Goal: Task Accomplishment & Management: Complete application form

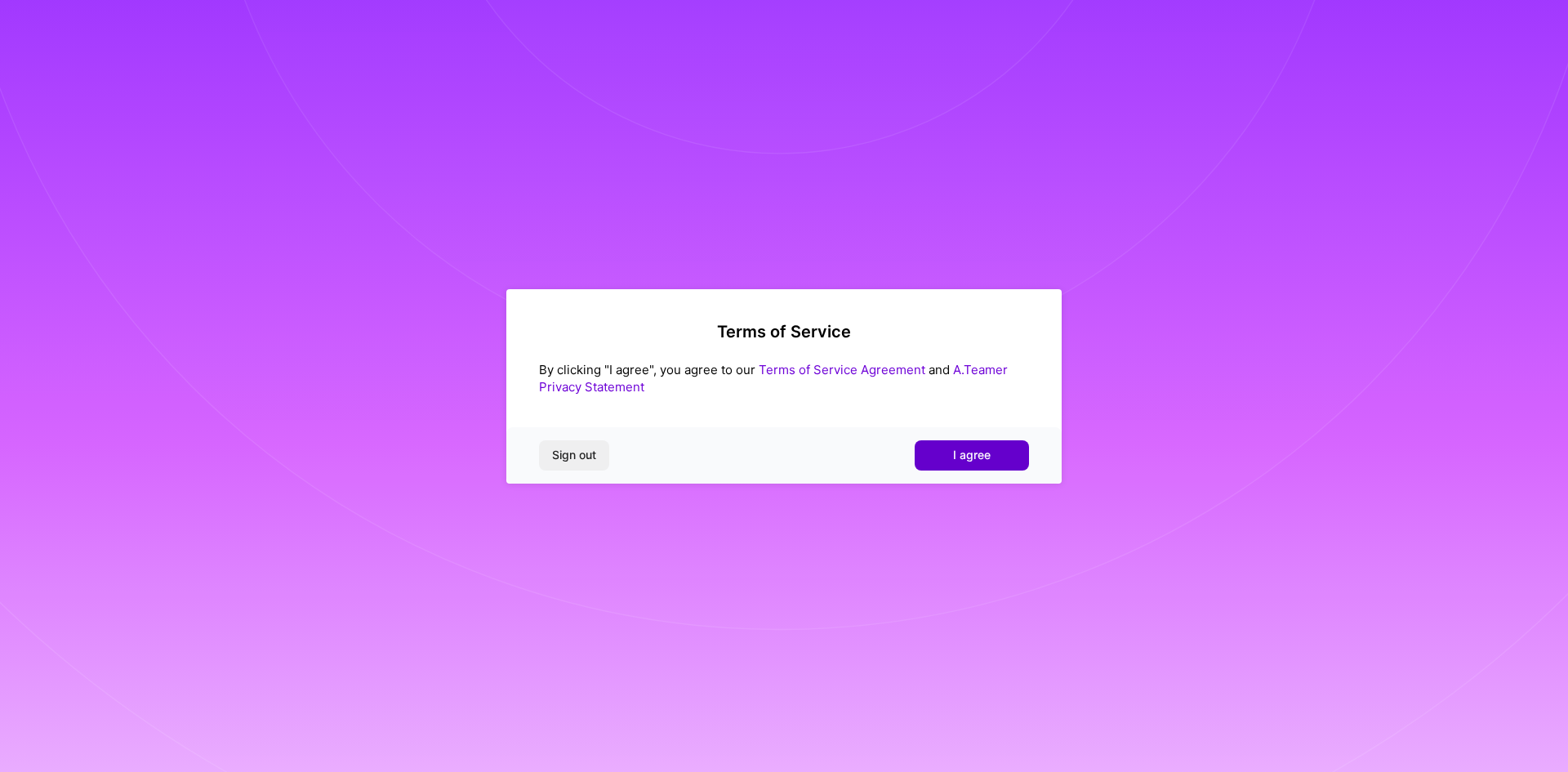
click at [953, 461] on button "I agree" at bounding box center [972, 455] width 114 height 30
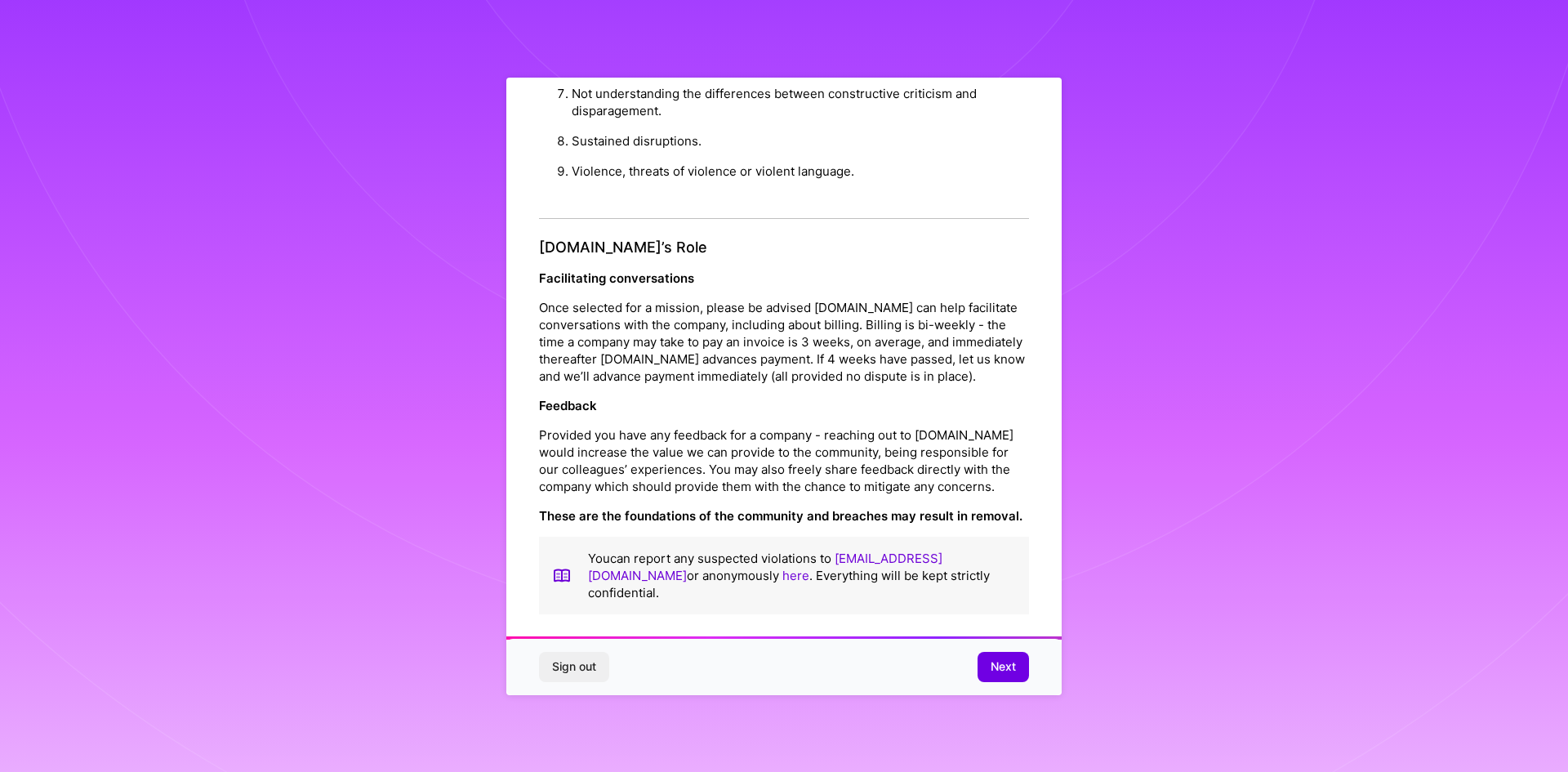
scroll to position [1742, 0]
click at [1019, 661] on button "Next" at bounding box center [1003, 667] width 52 height 30
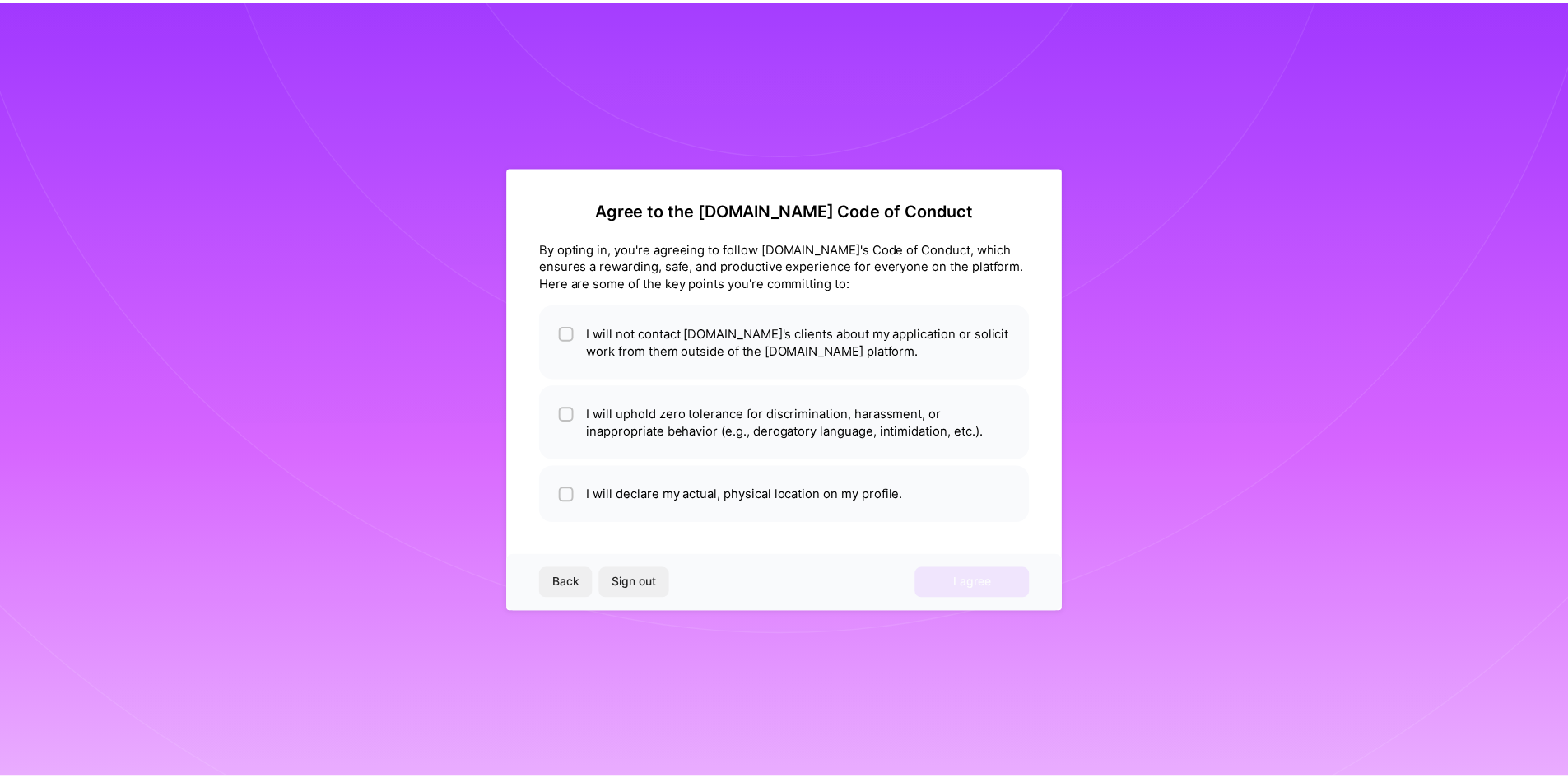
scroll to position [0, 0]
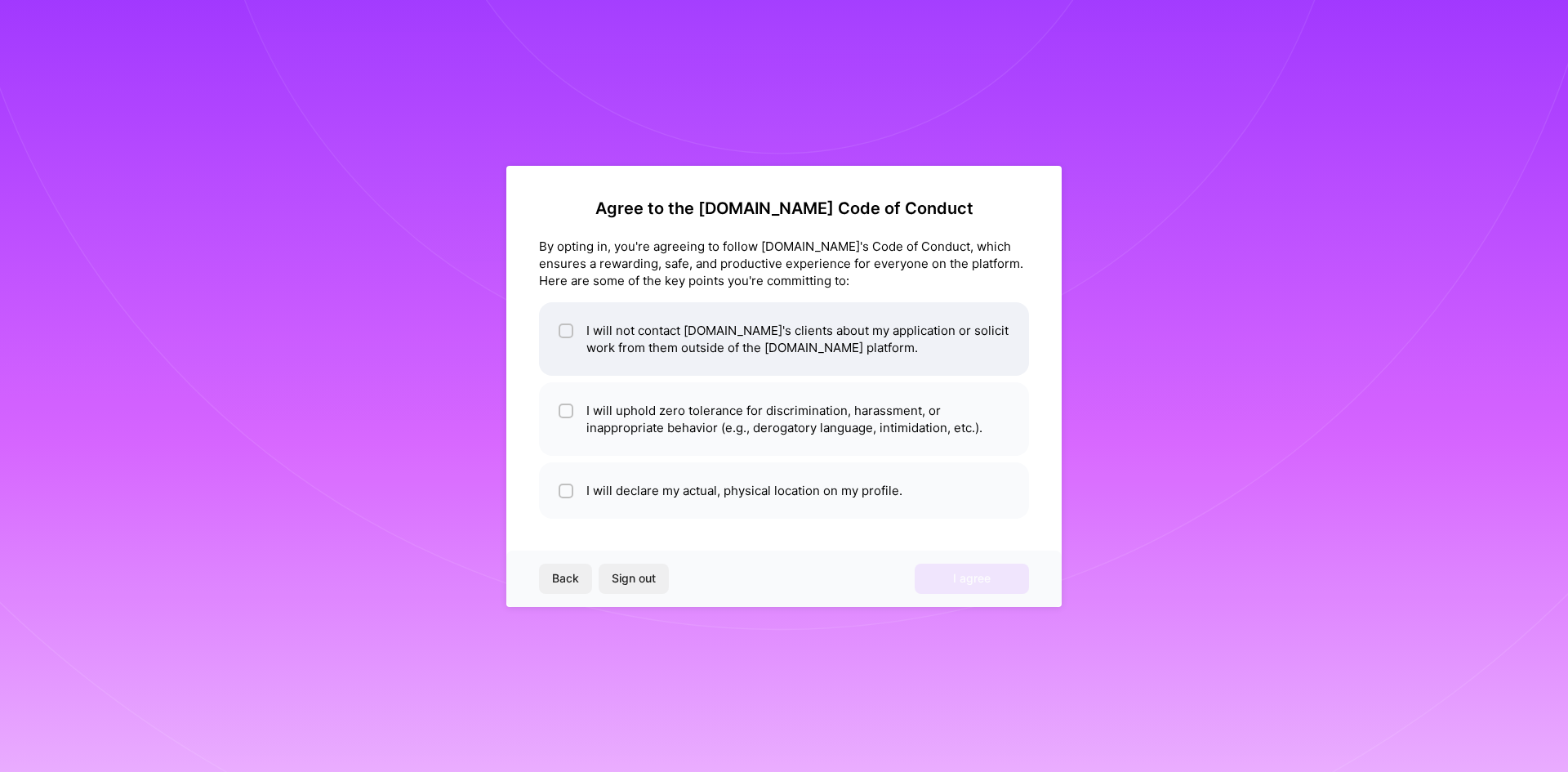
click at [575, 338] on li "I will not contact [DOMAIN_NAME]'s clients about my application or solicit work…" at bounding box center [784, 339] width 489 height 74
checkbox input "true"
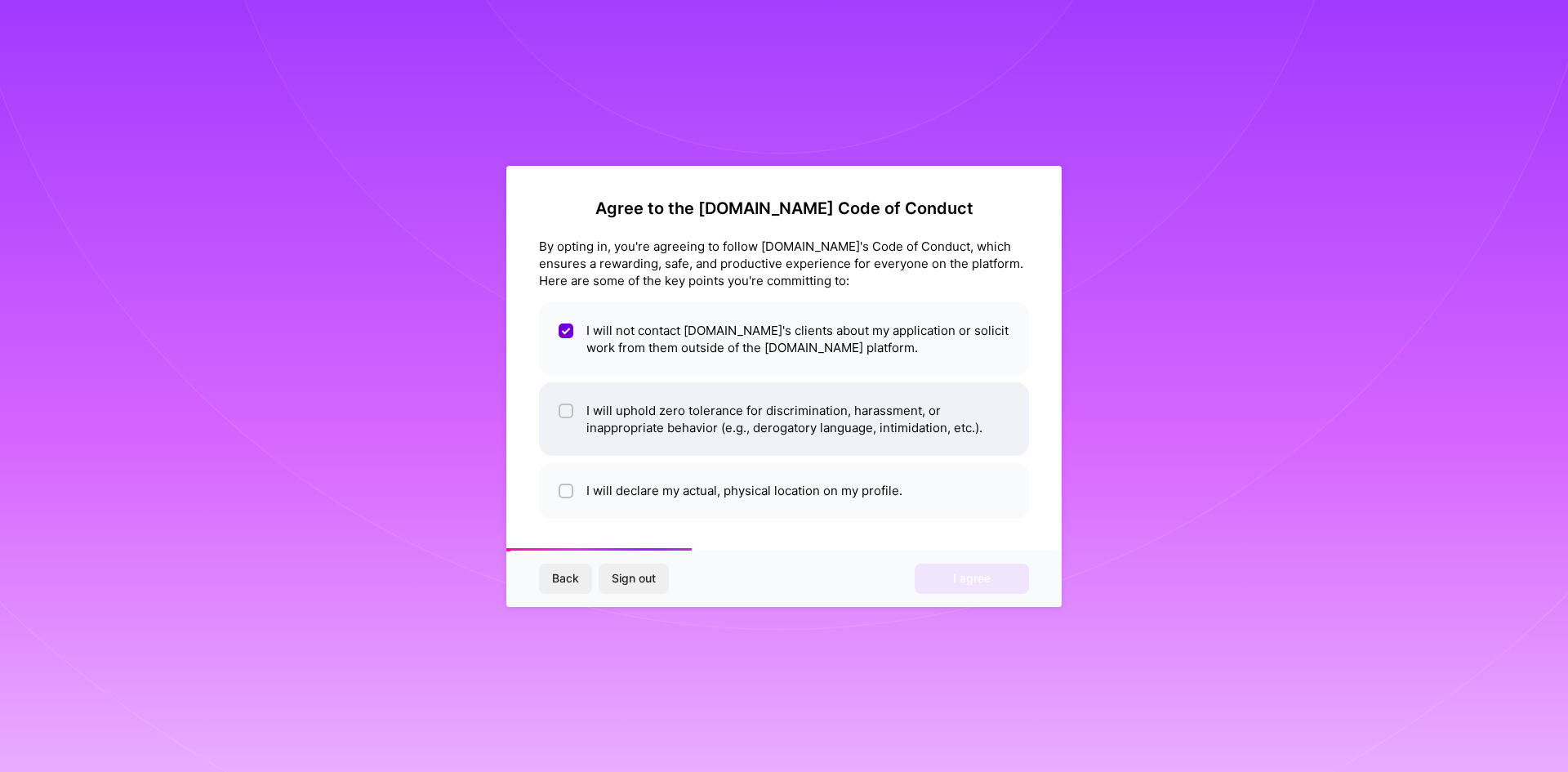
click at [562, 415] on input "checkbox" at bounding box center [567, 411] width 11 height 11
checkbox input "true"
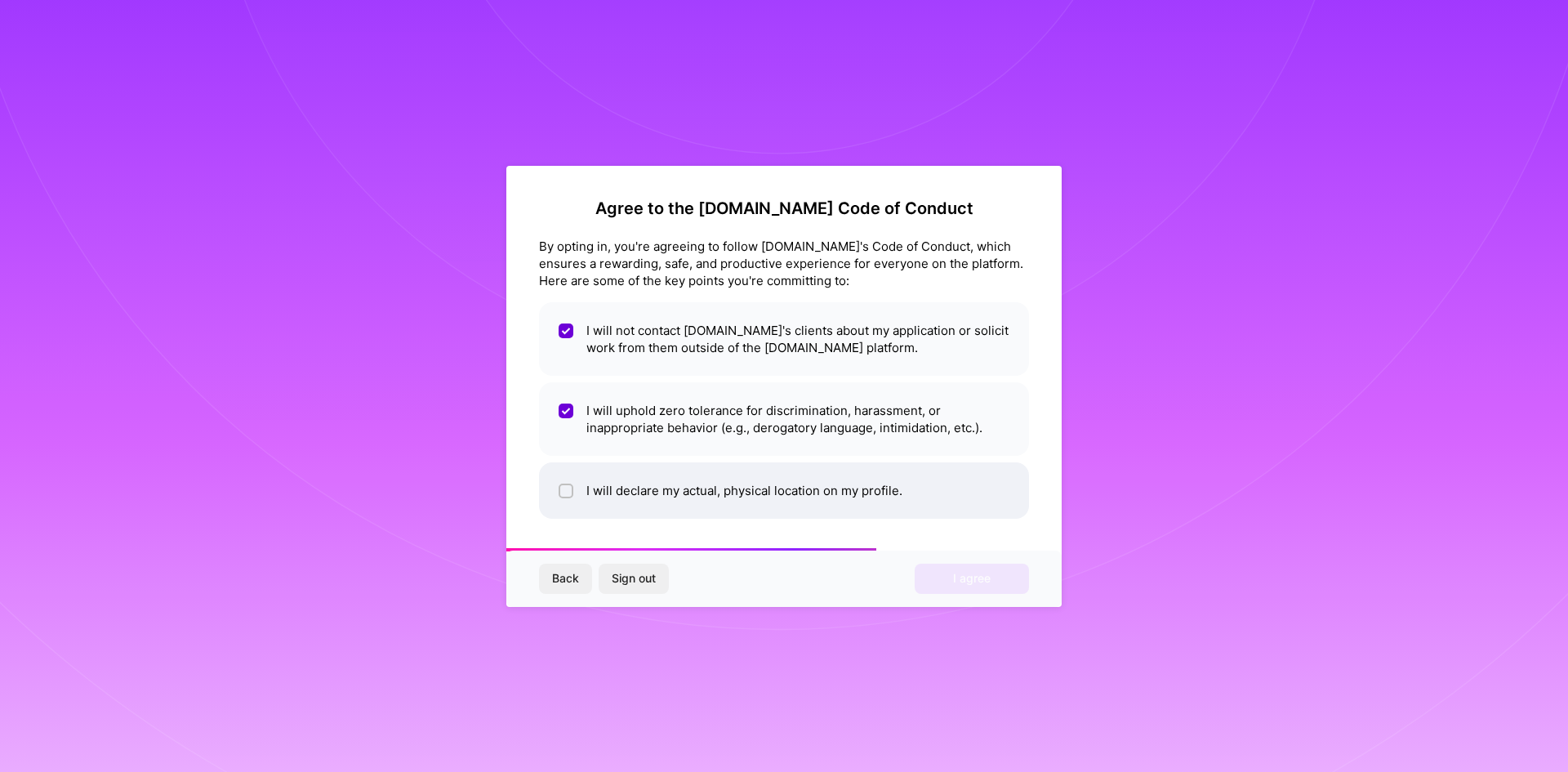
click at [565, 489] on input "checkbox" at bounding box center [567, 492] width 11 height 11
checkbox input "true"
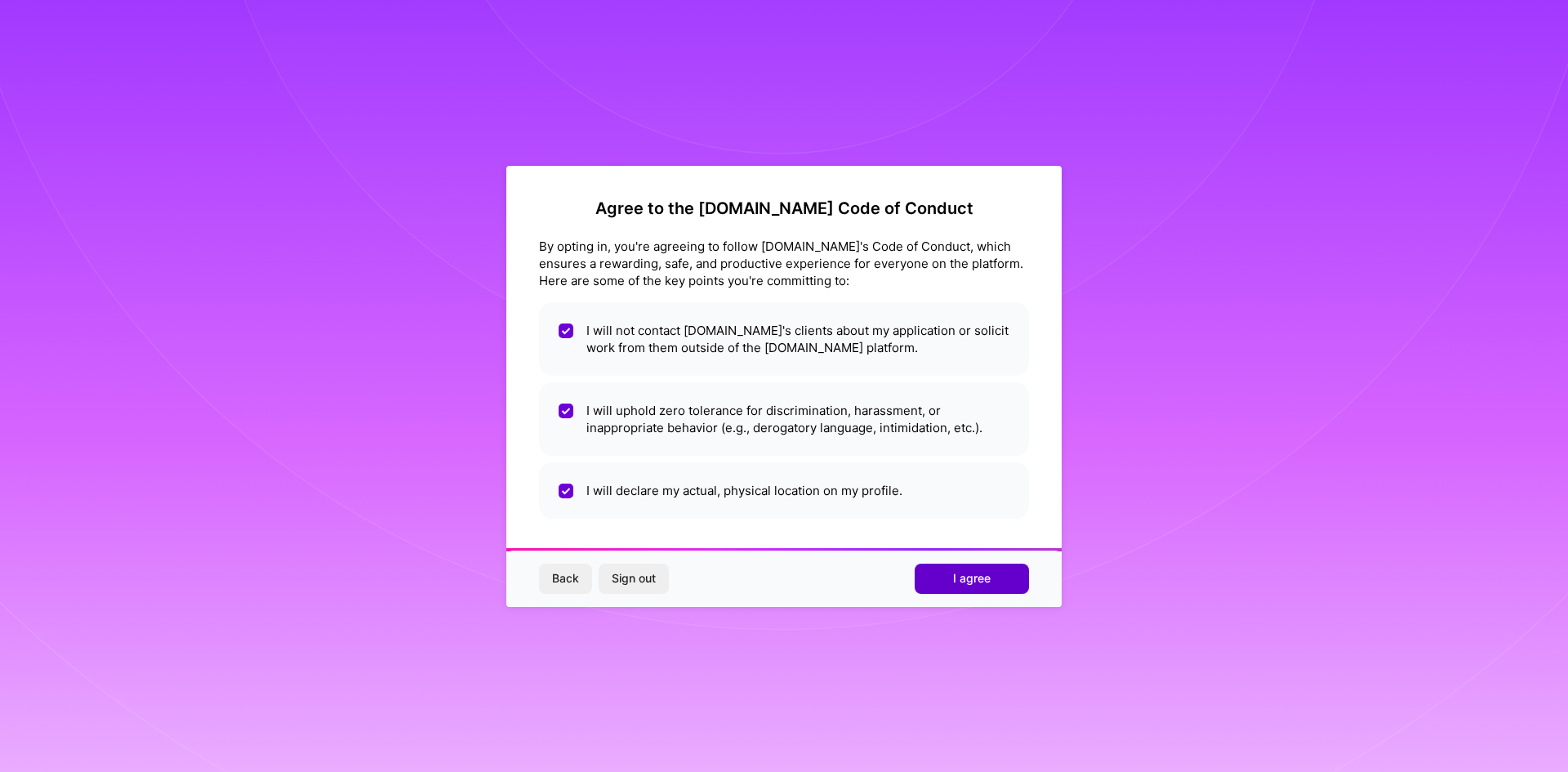
click at [981, 584] on span "I agree" at bounding box center [972, 578] width 38 height 17
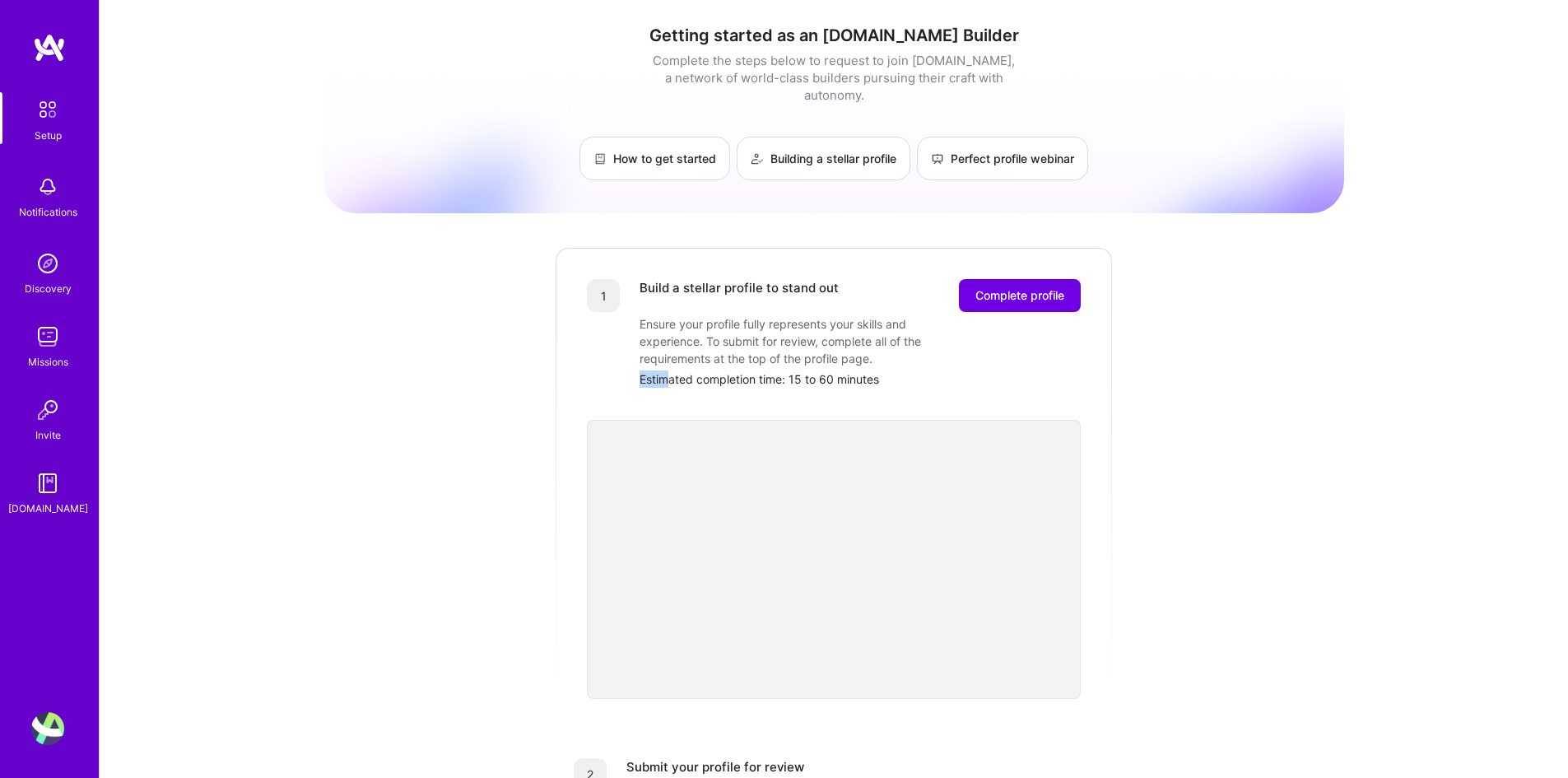
drag, startPoint x: 668, startPoint y: 360, endPoint x: 897, endPoint y: 342, distance: 229.7
click at [897, 342] on div "Build a stellar profile to stand out Complete profile Ensure your profile fully…" at bounding box center [860, 333] width 441 height 109
click at [862, 371] on div "Estimated completion time: 15 to 60 minutes" at bounding box center [860, 379] width 441 height 18
click at [1014, 287] on span "Complete profile" at bounding box center [1021, 296] width 89 height 17
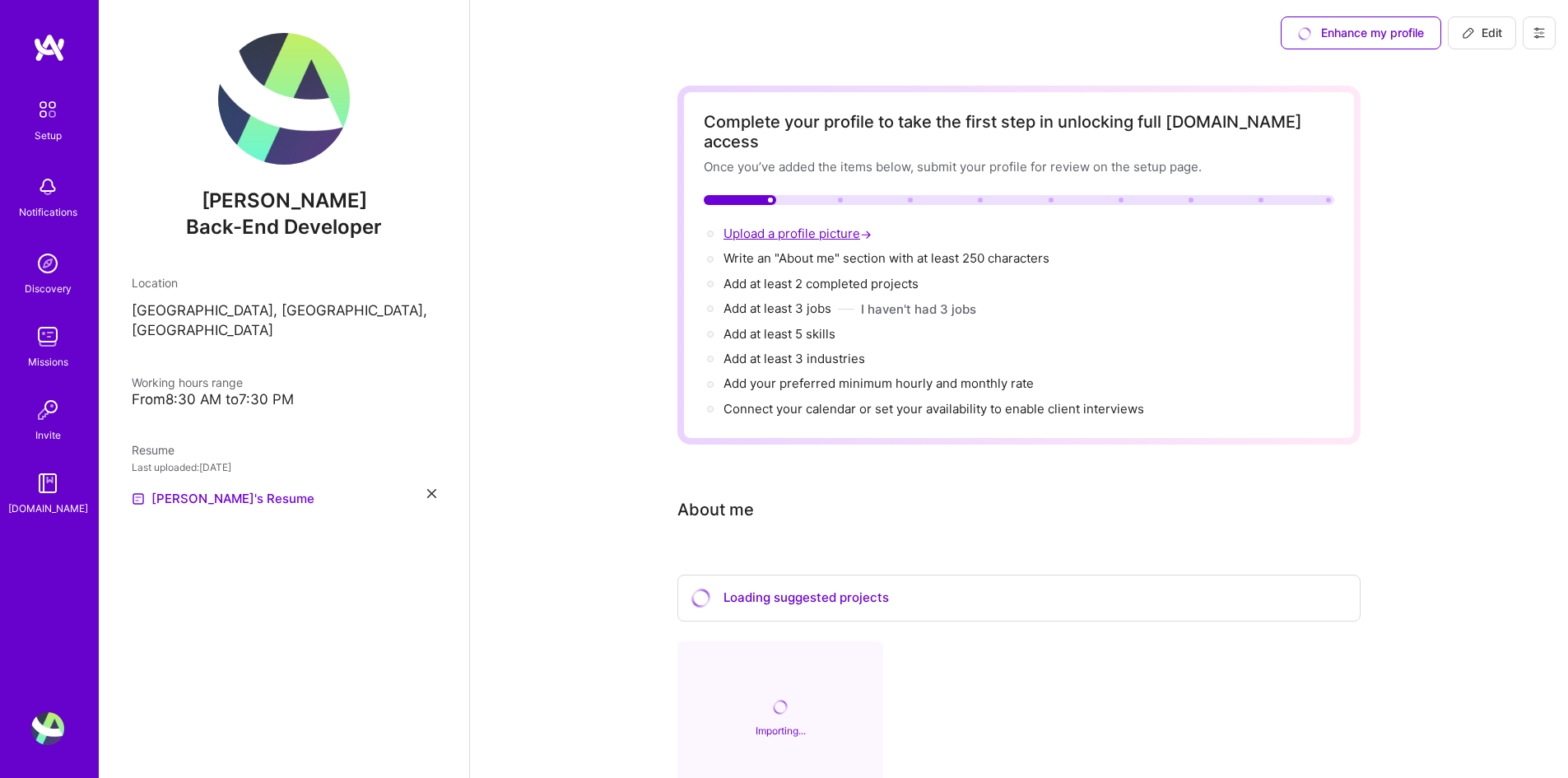
click at [796, 226] on span "Upload a profile picture →" at bounding box center [799, 233] width 152 height 16
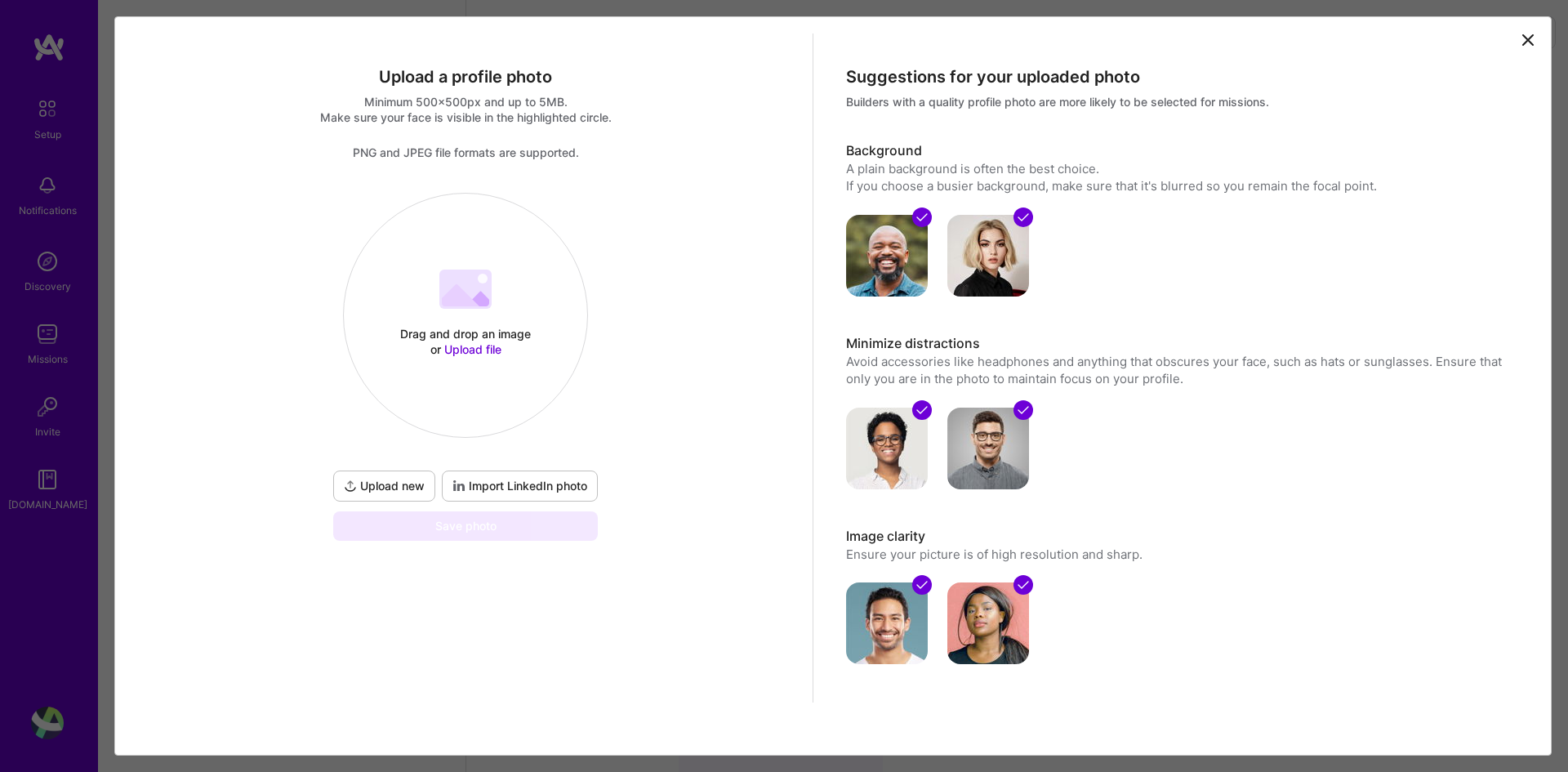
click at [400, 490] on span "Upload new" at bounding box center [384, 486] width 81 height 17
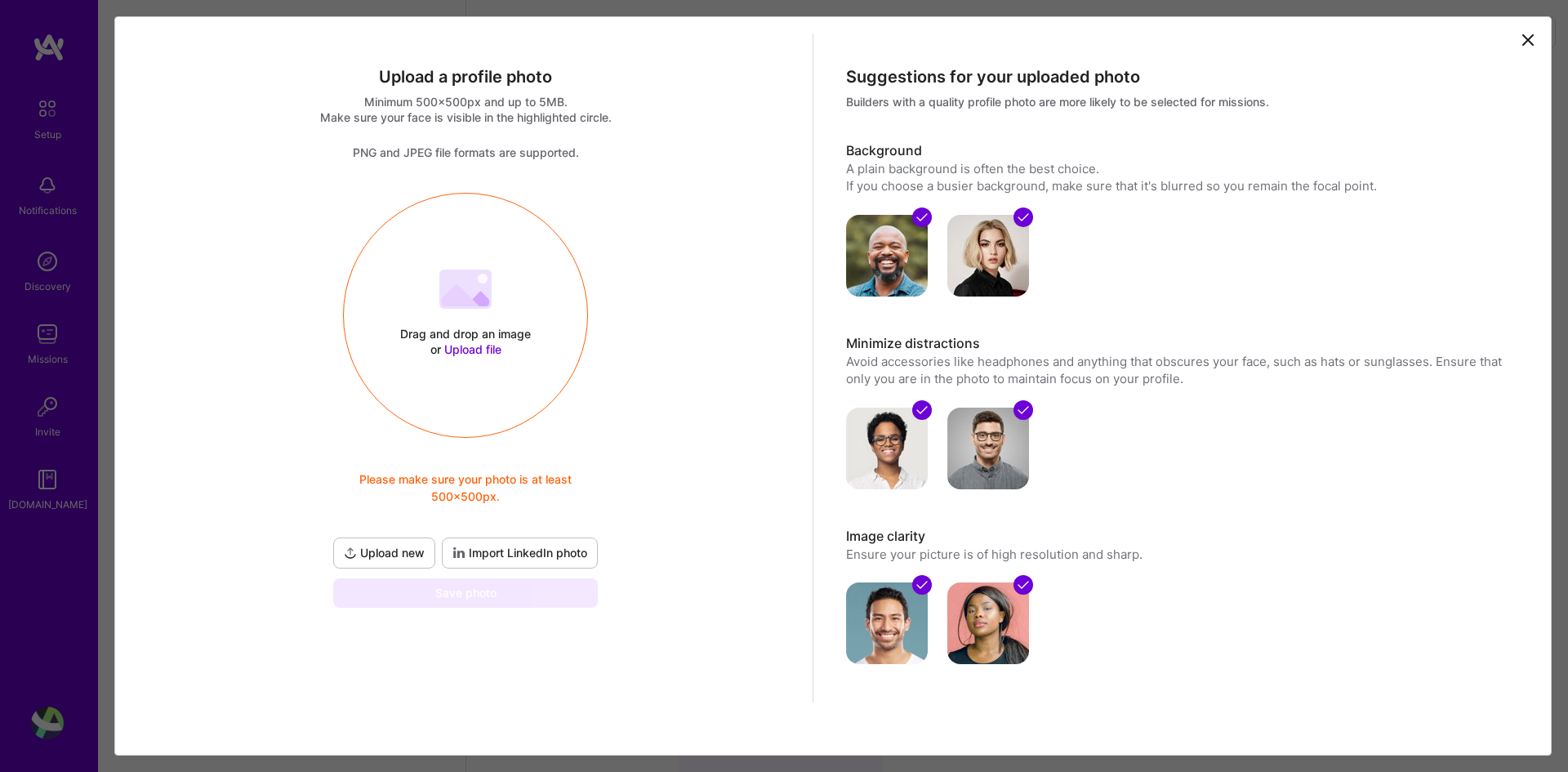
click at [480, 349] on span "Upload file" at bounding box center [473, 349] width 57 height 14
